Goal: Information Seeking & Learning: Check status

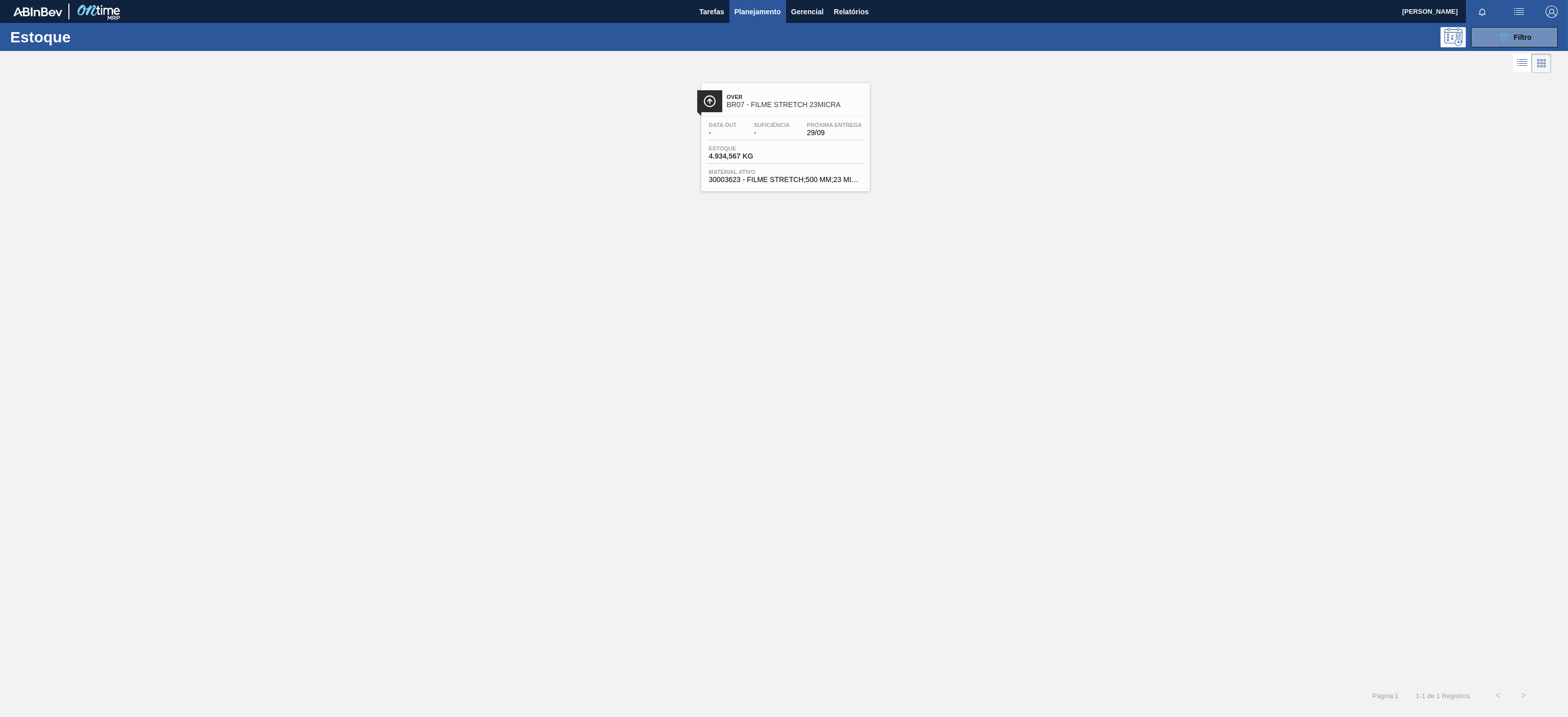
click at [799, 103] on span "BR07 - FILME STRETCH 23MICRA" at bounding box center [796, 104] width 138 height 7
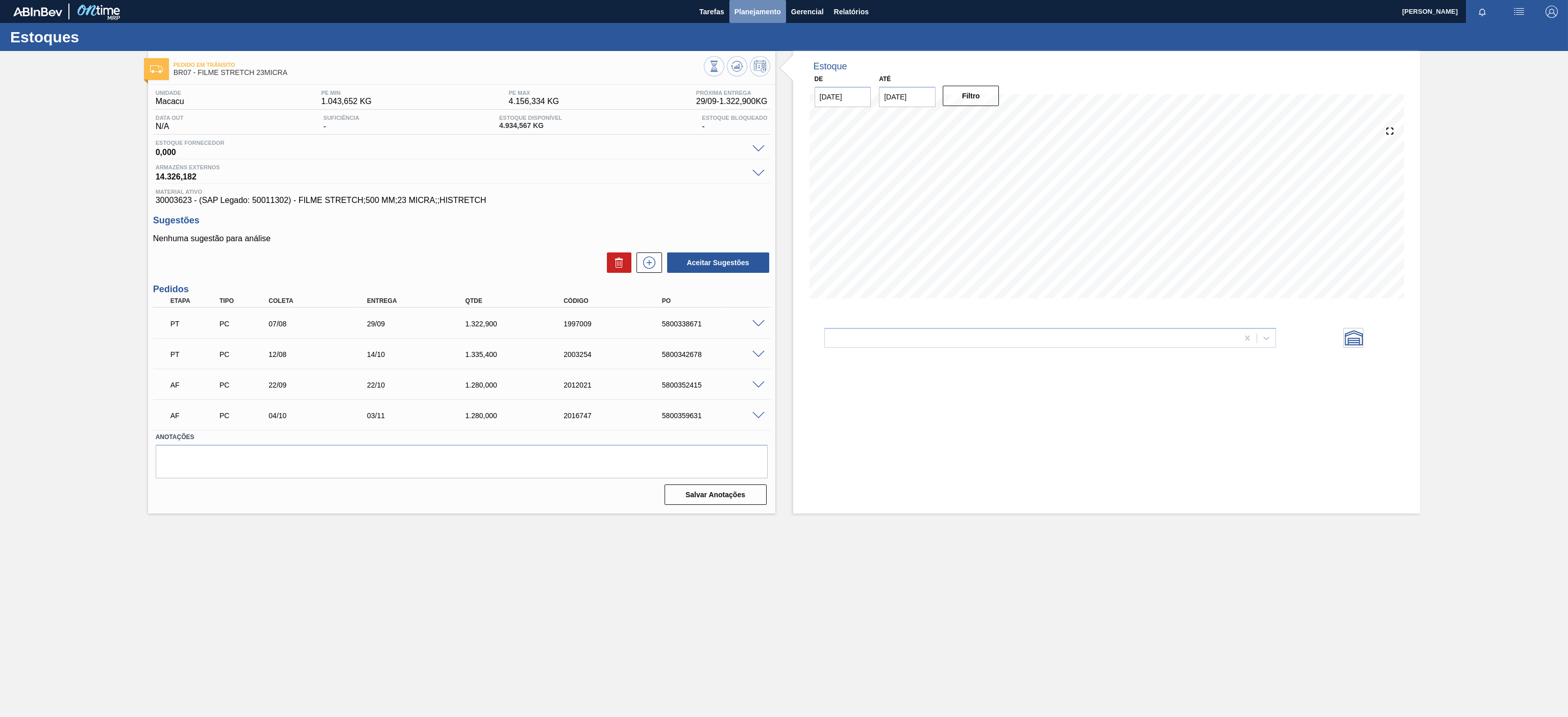
click at [756, 6] on span "Planejamento" at bounding box center [757, 11] width 47 height 12
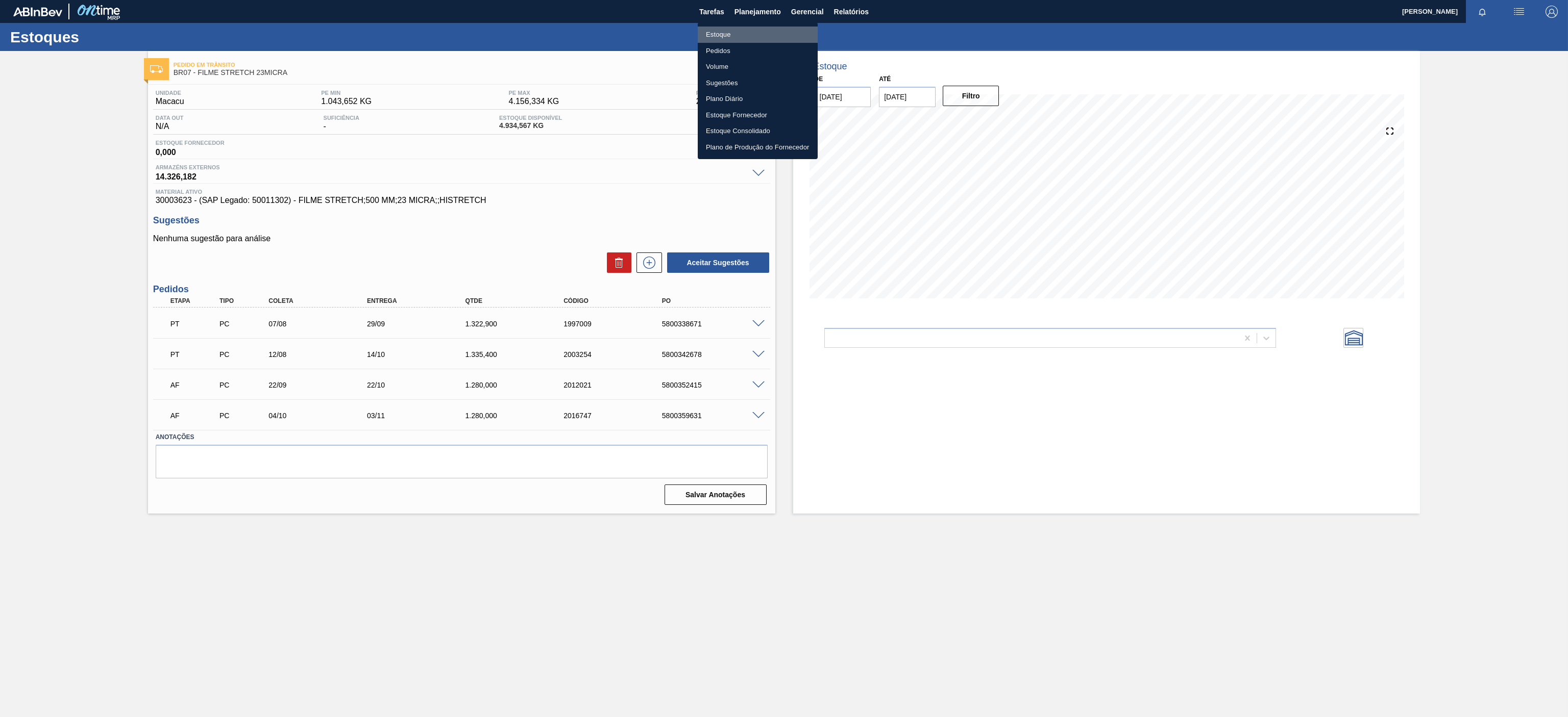
click at [724, 39] on li "Estoque" at bounding box center [757, 34] width 120 height 16
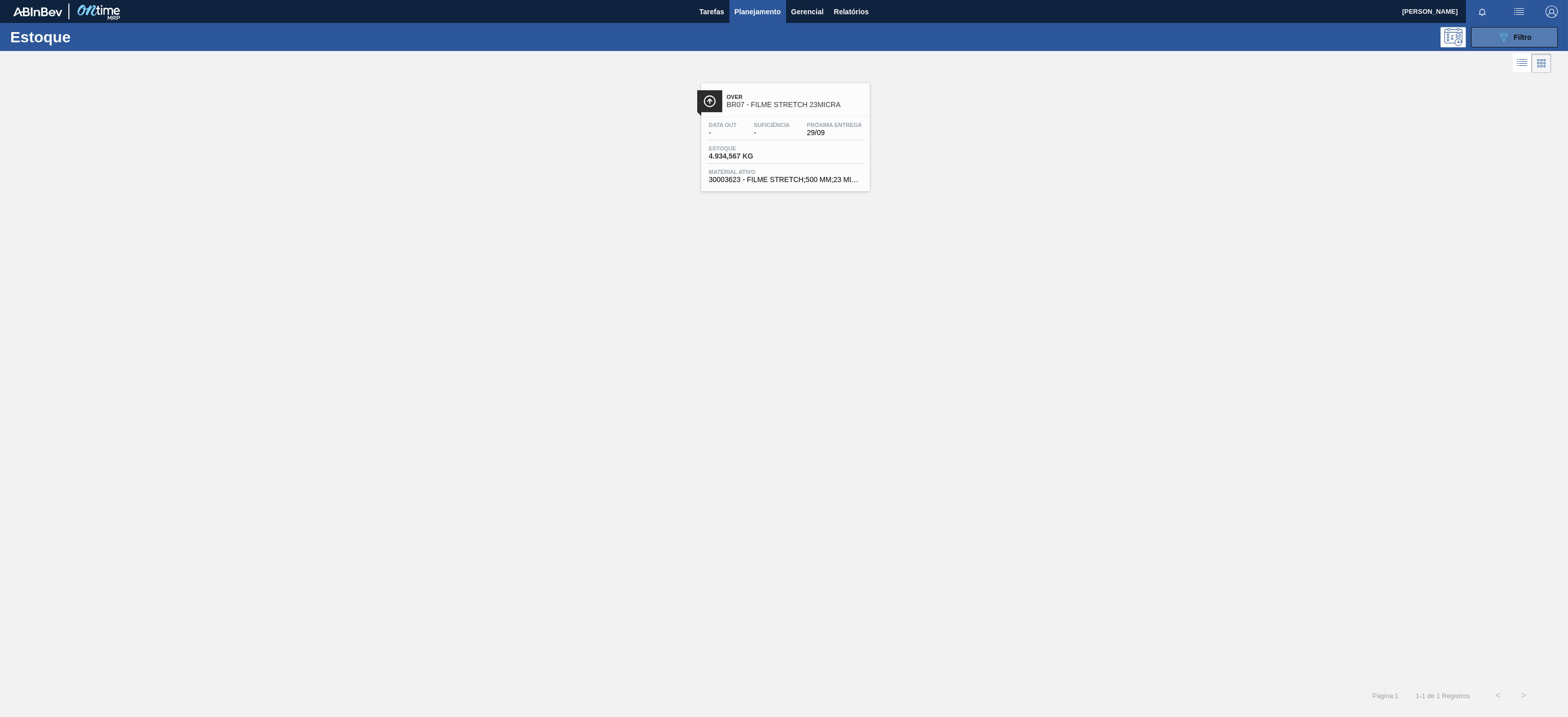
click at [1511, 45] on button "089F7B8B-B2A5-4AFE-B5C0-19BA573D28AC Filtro" at bounding box center [1514, 37] width 87 height 20
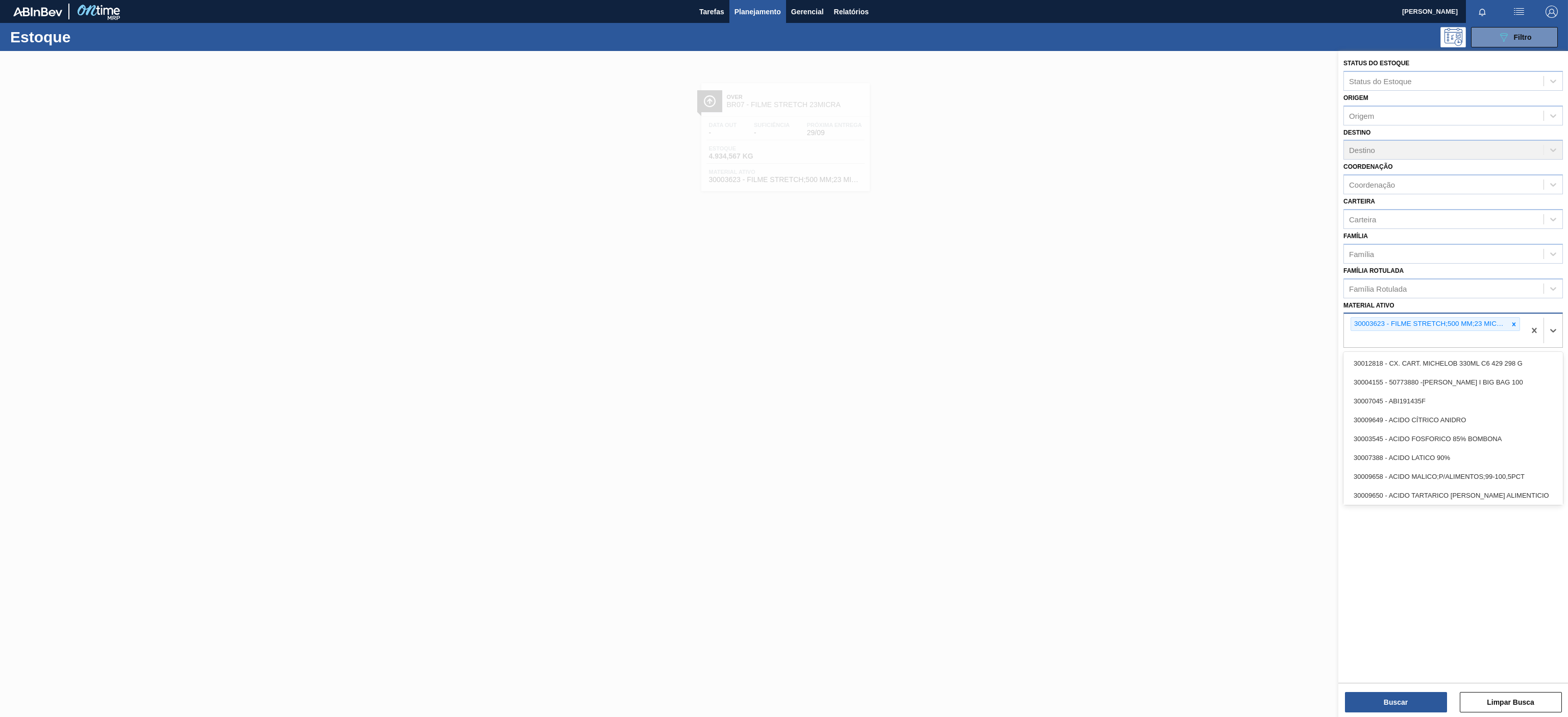
click at [1521, 322] on div "30003623 - FILME STRETCH;500 MM;23 MICRA;;HISTRETCH" at bounding box center [1435, 330] width 181 height 34
click at [1517, 326] on icon at bounding box center [1514, 324] width 7 height 7
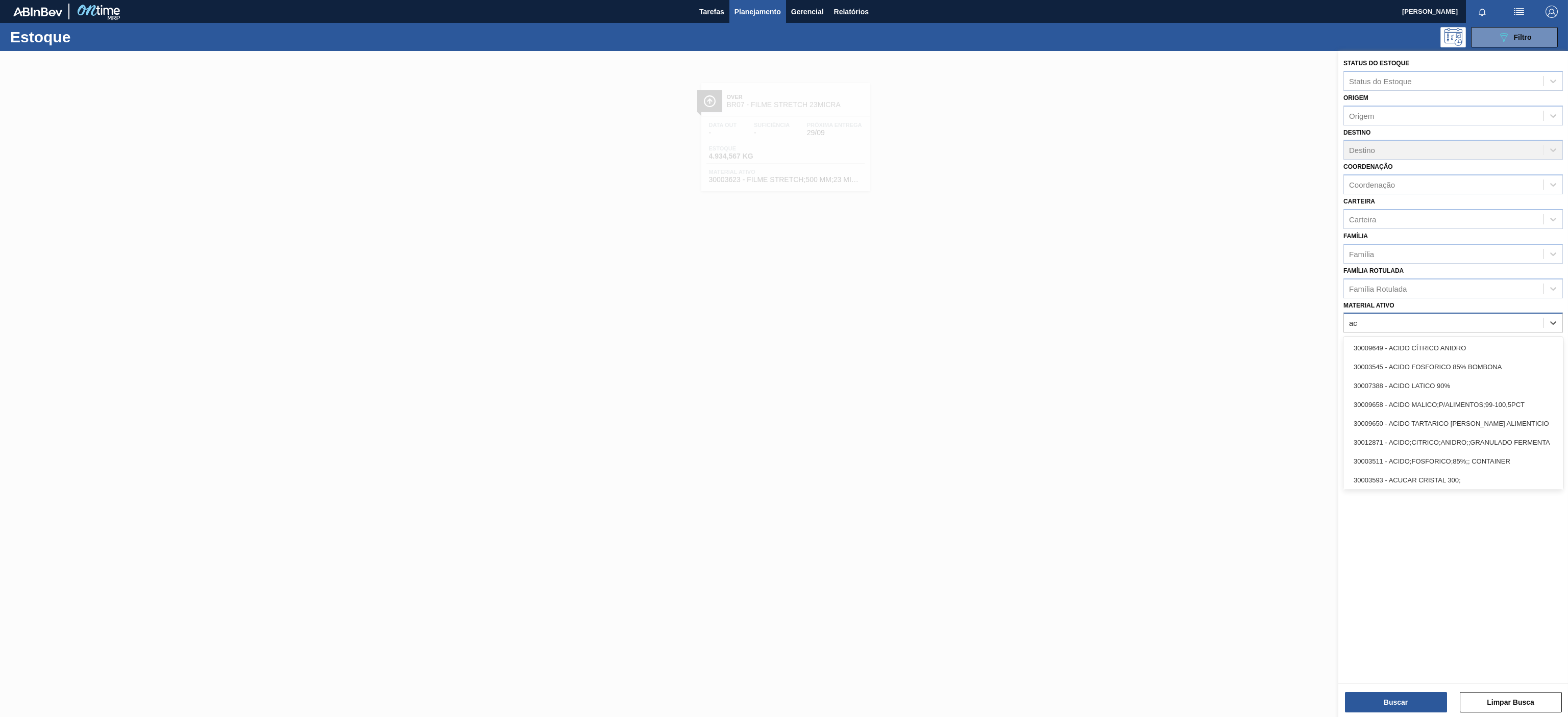
type ativo "acu"
click at [1386, 387] on div "30003513 - ACUCAR;CRISTAL;;" at bounding box center [1453, 386] width 220 height 19
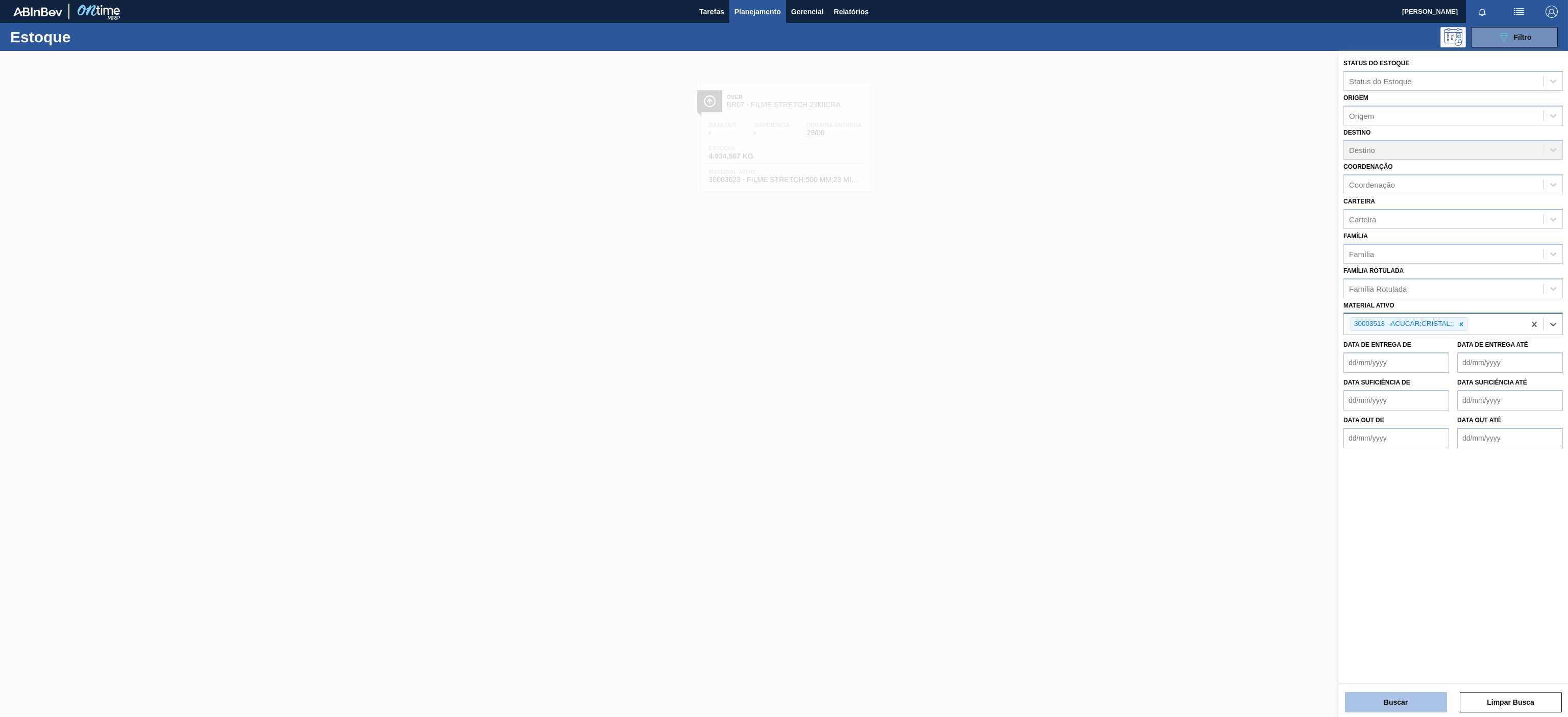
click at [1410, 703] on button "Buscar" at bounding box center [1396, 702] width 102 height 20
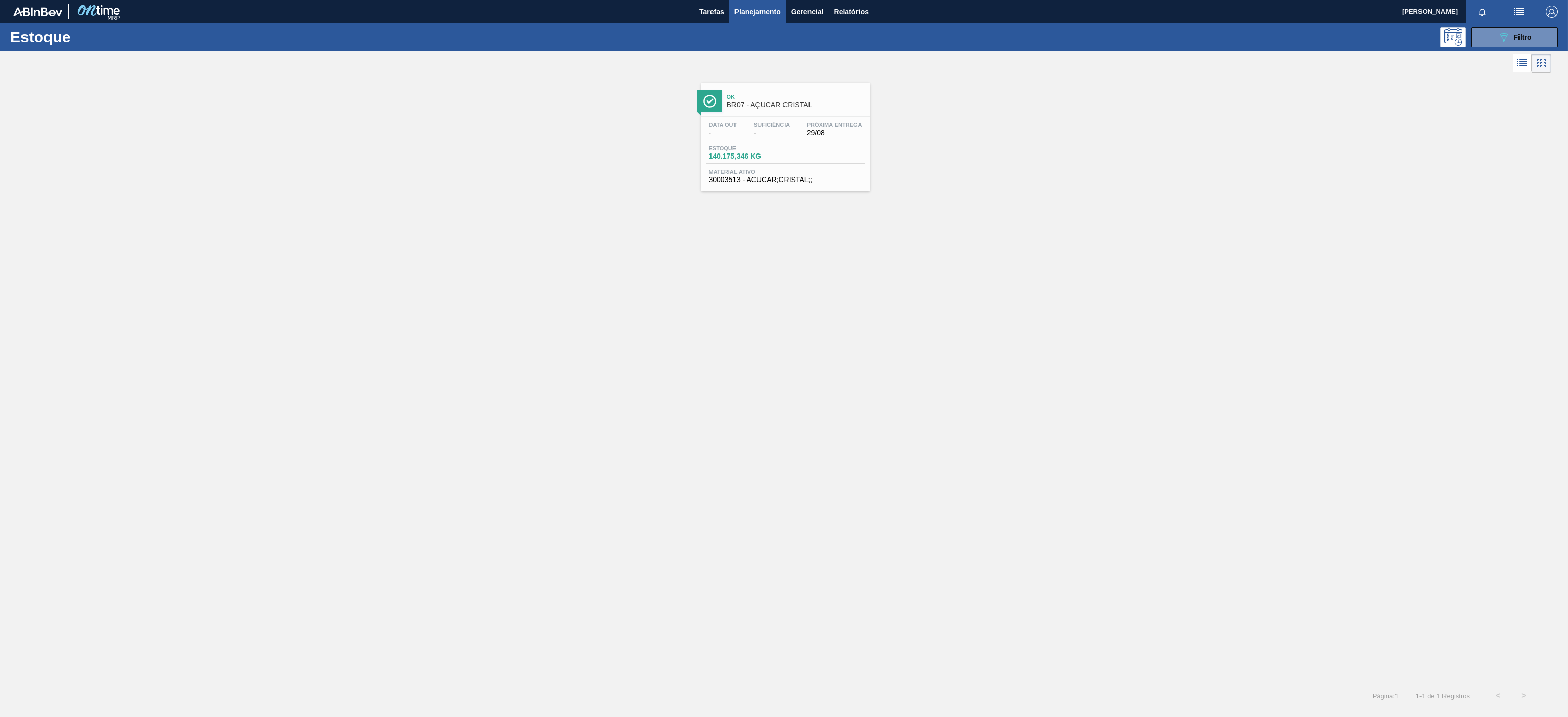
click at [786, 100] on span "Ok" at bounding box center [796, 97] width 138 height 6
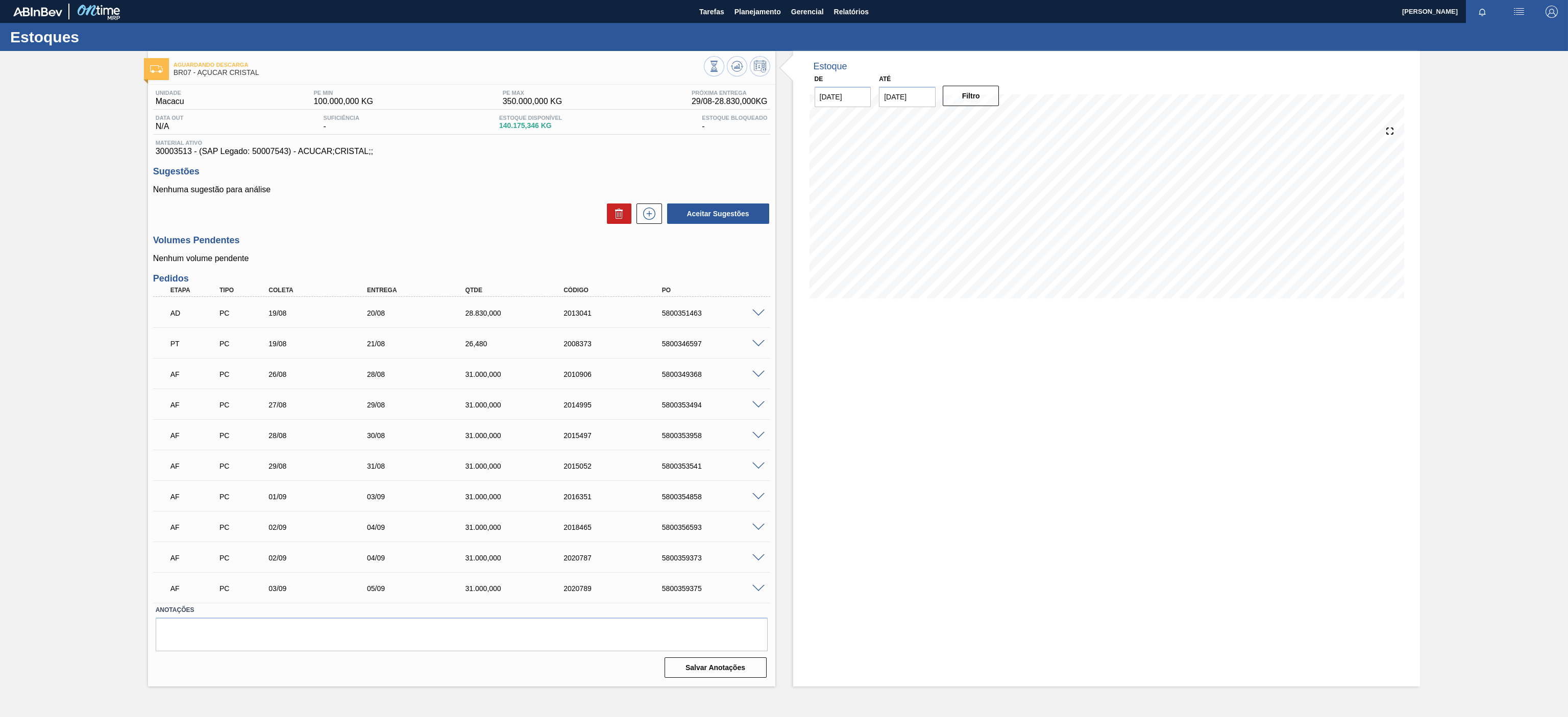
click at [44, 385] on div "Aguardando Descarga BR07 - AÇÚCAR CRISTAL Unidade Macacu PE MIN 100.000,000 KG …" at bounding box center [784, 368] width 1568 height 636
